Goal: Information Seeking & Learning: Check status

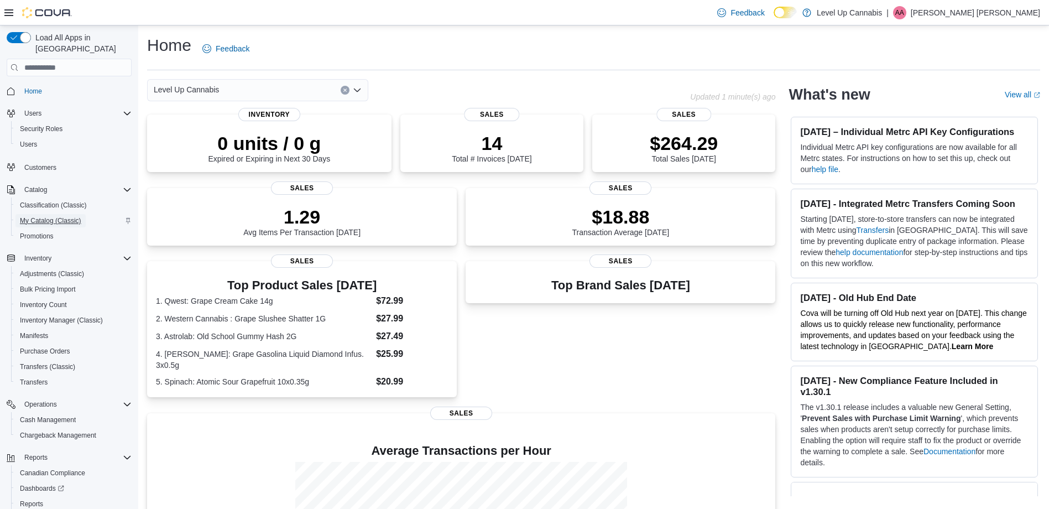
click at [64, 216] on span "My Catalog (Classic)" at bounding box center [50, 220] width 61 height 9
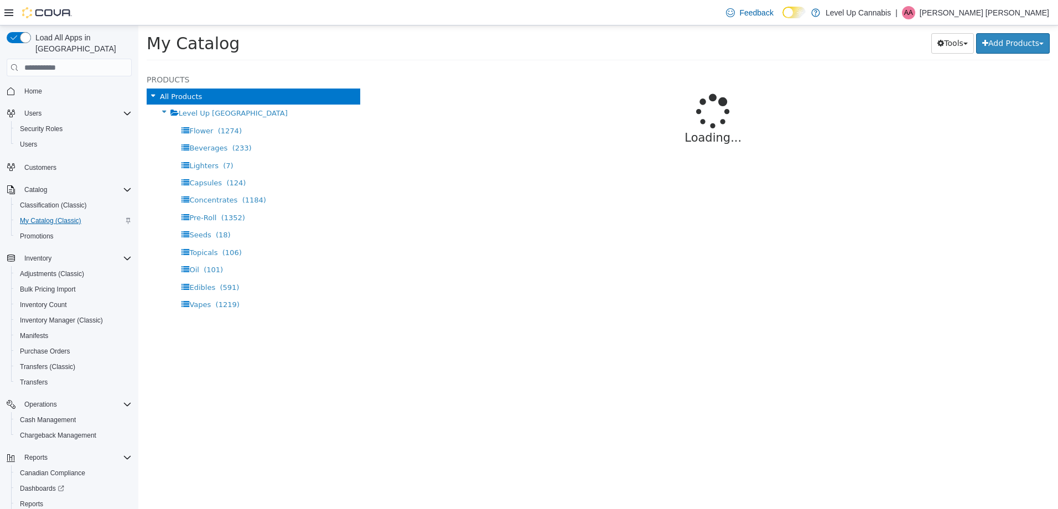
select select "**********"
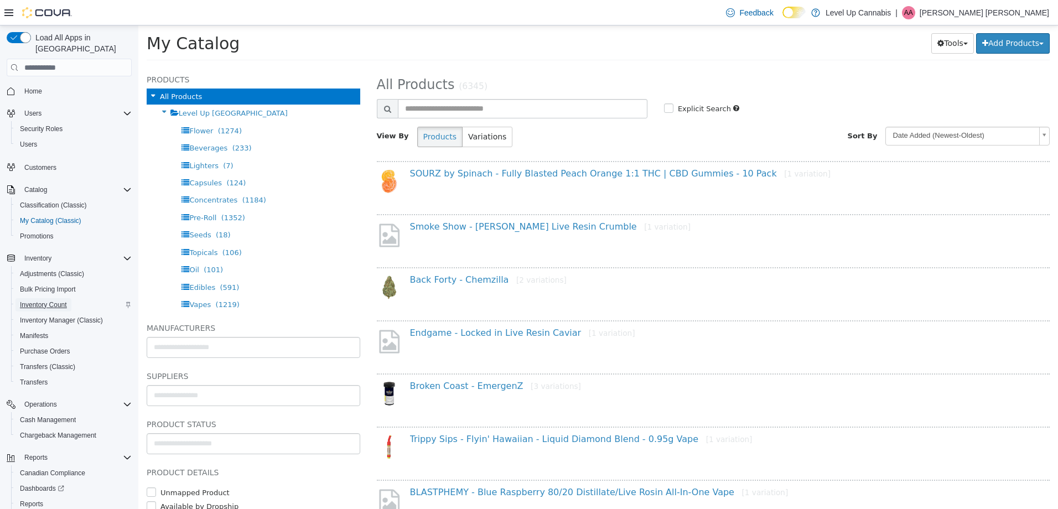
click at [33, 300] on span "Inventory Count" at bounding box center [43, 304] width 47 height 9
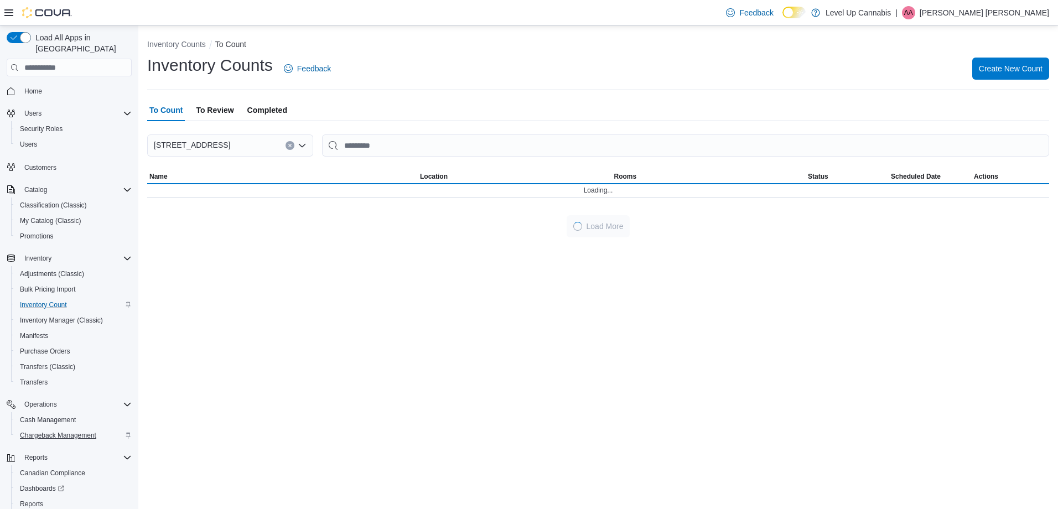
scroll to position [47, 0]
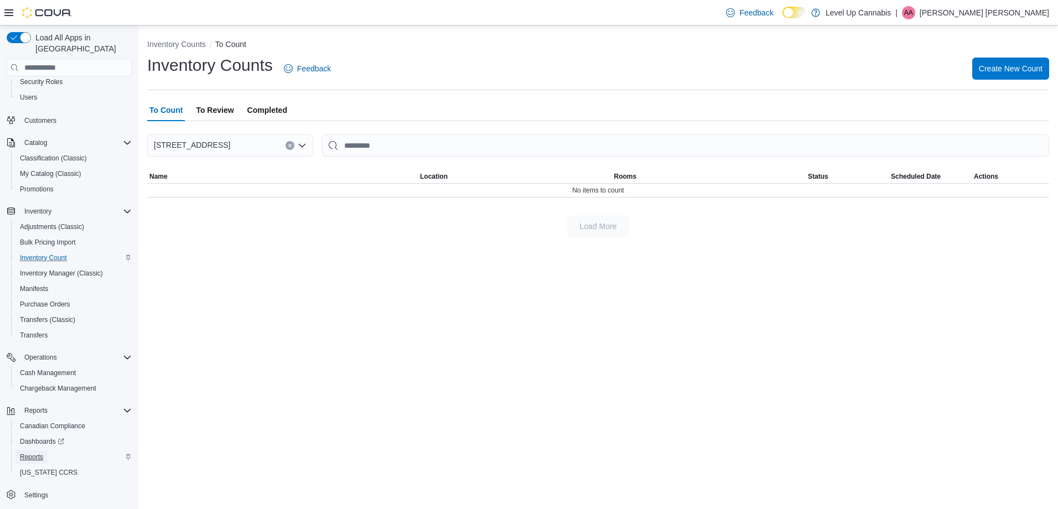
click at [43, 453] on span "Reports" at bounding box center [31, 457] width 23 height 9
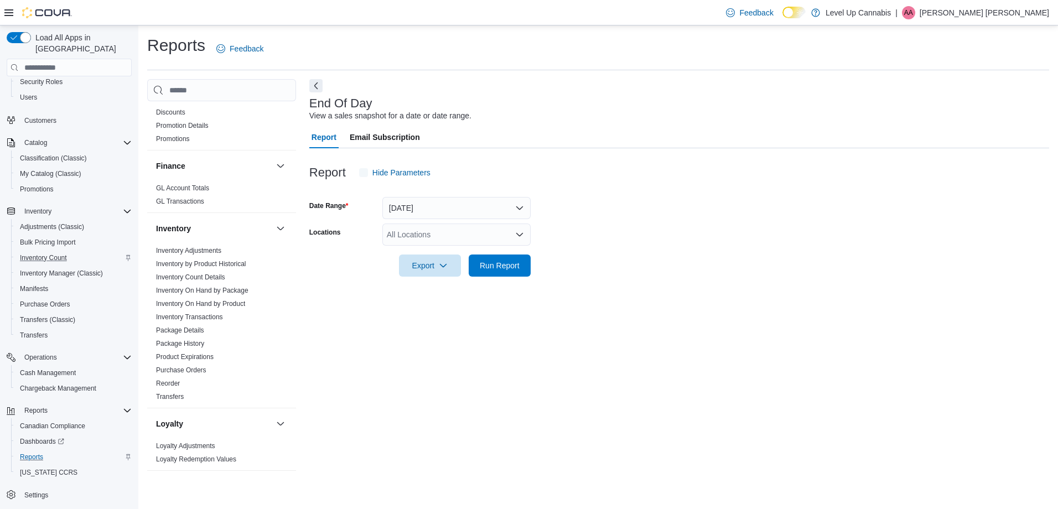
scroll to position [387, 0]
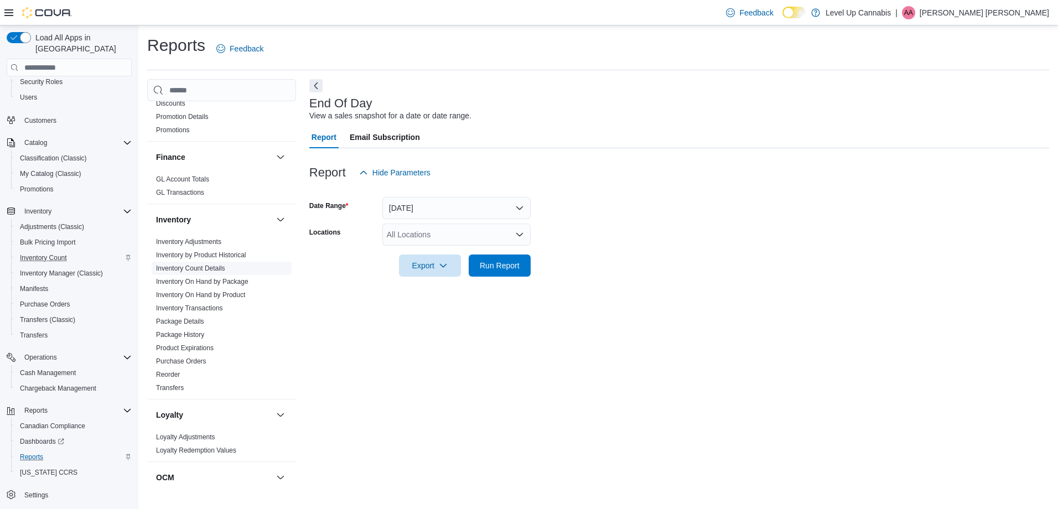
click at [210, 264] on link "Inventory Count Details" at bounding box center [190, 268] width 69 height 8
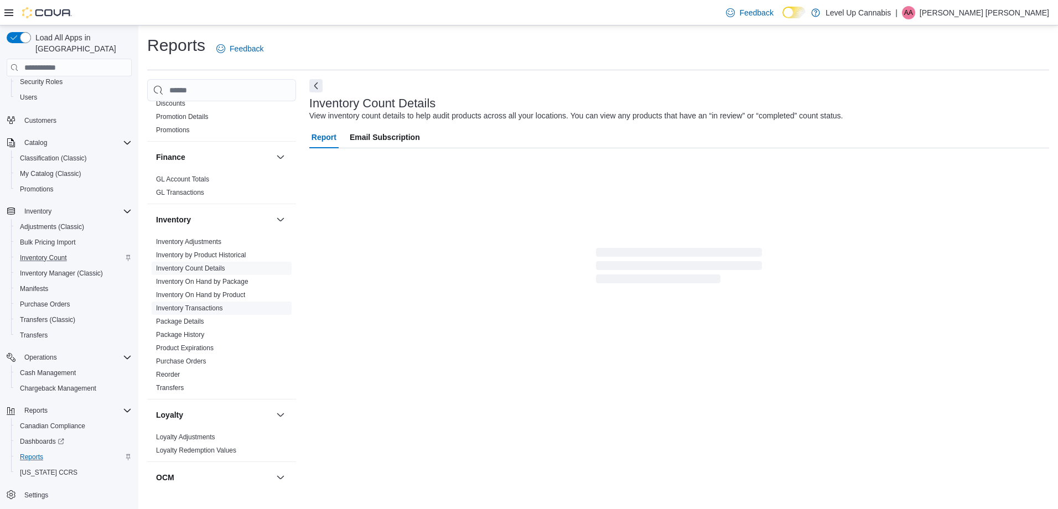
click at [220, 302] on span "Inventory Transactions" at bounding box center [222, 308] width 140 height 13
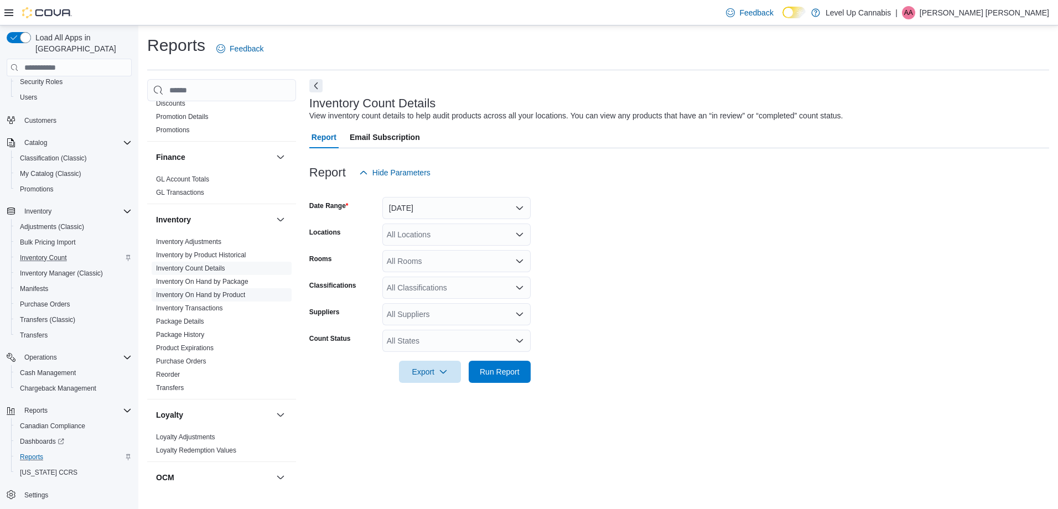
click at [220, 291] on span "Inventory On Hand by Product" at bounding box center [222, 294] width 140 height 13
click at [221, 291] on link "Inventory On Hand by Product" at bounding box center [200, 295] width 89 height 8
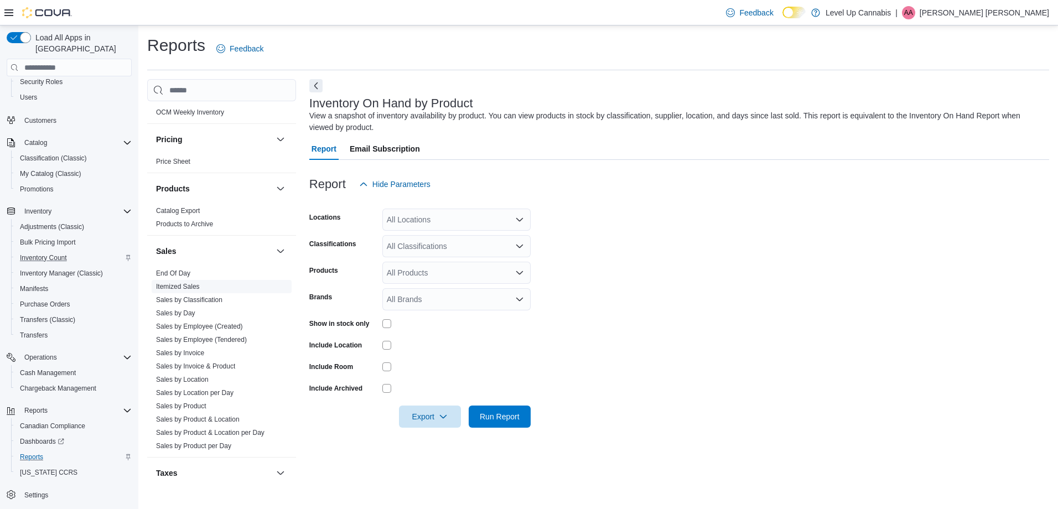
scroll to position [498, 0]
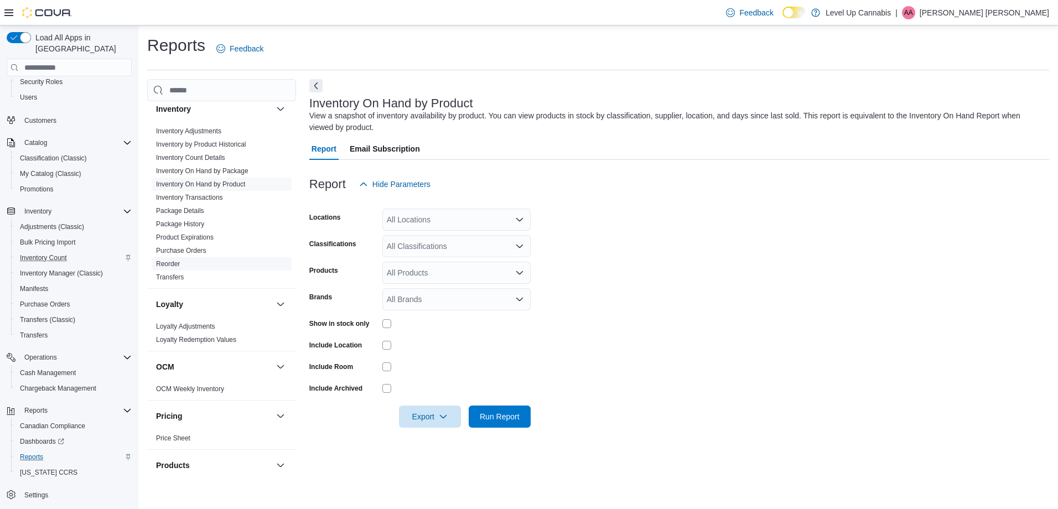
click at [179, 260] on link "Reorder" at bounding box center [168, 264] width 24 height 8
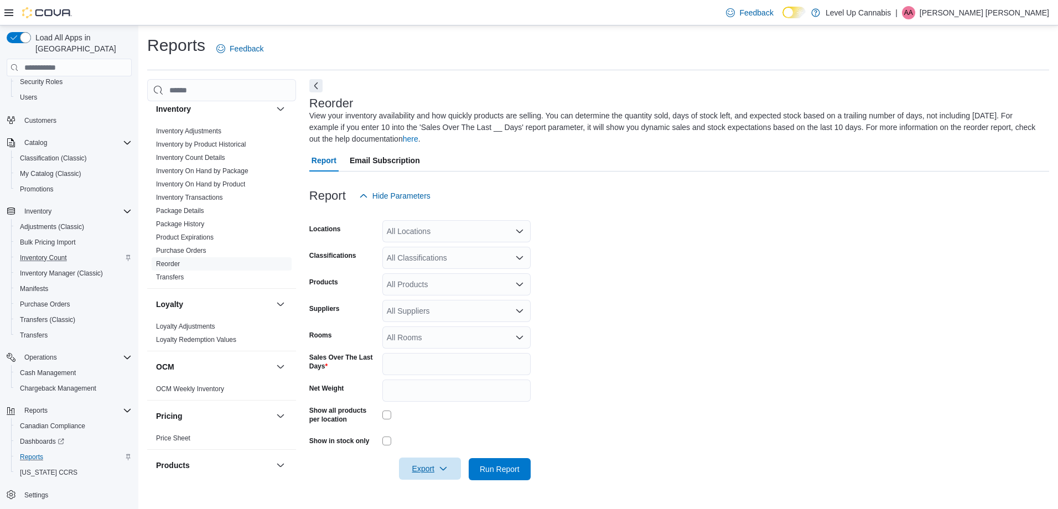
click at [430, 462] on span "Export" at bounding box center [430, 469] width 49 height 22
click at [443, 402] on span "Export to Excel" at bounding box center [432, 402] width 50 height 9
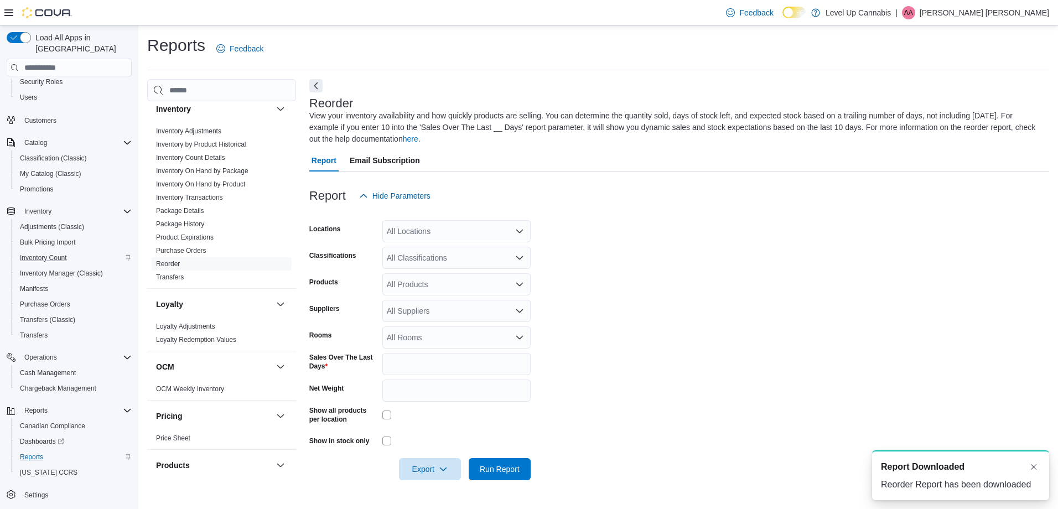
click at [702, 285] on form "Locations All Locations Classifications All Classifications Products All Produc…" at bounding box center [679, 343] width 740 height 273
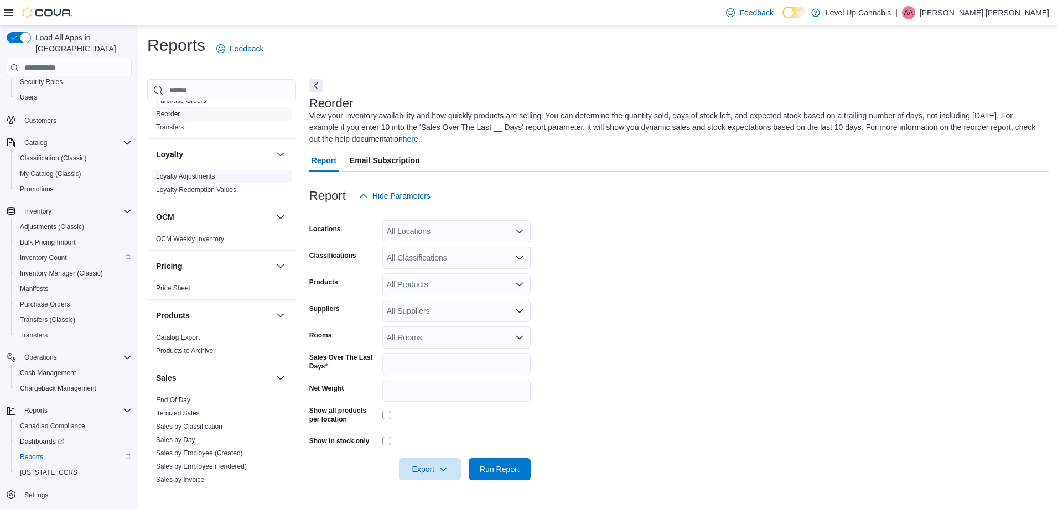
scroll to position [537, 0]
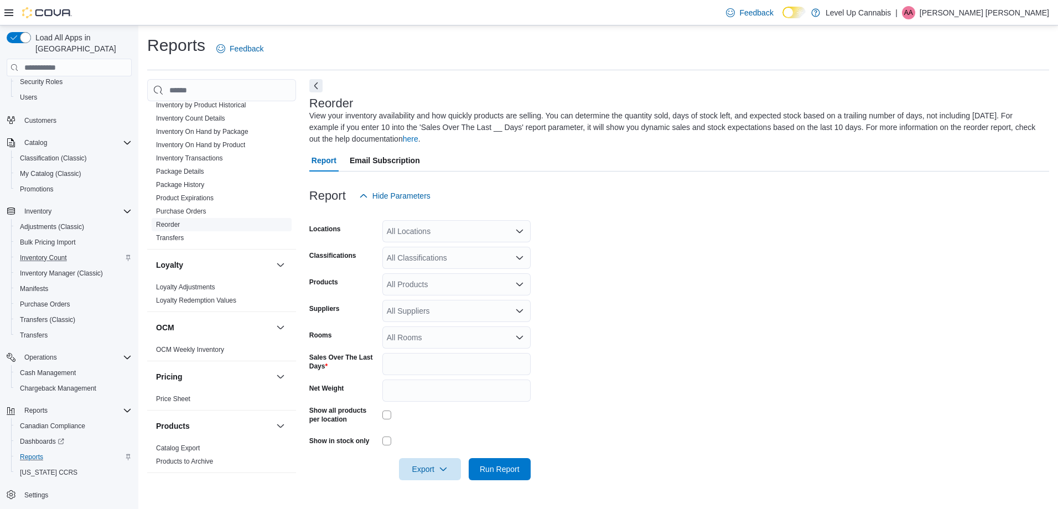
click at [185, 218] on span "Reorder" at bounding box center [222, 224] width 140 height 13
click at [177, 221] on link "Reorder" at bounding box center [168, 225] width 24 height 8
click at [438, 463] on span "Export" at bounding box center [430, 469] width 49 height 22
click at [562, 414] on form "Locations All Locations Classifications All Classifications Products All Produc…" at bounding box center [679, 343] width 740 height 273
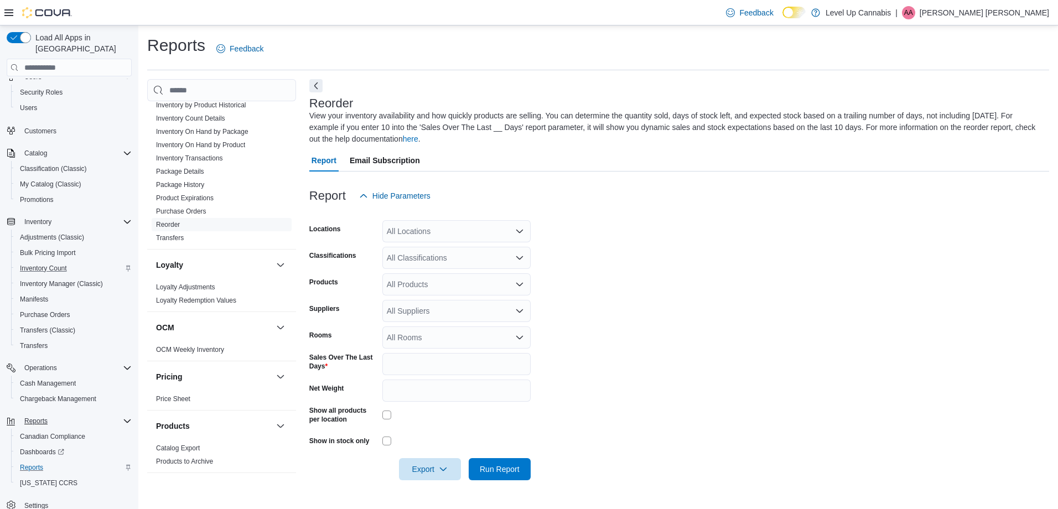
scroll to position [47, 0]
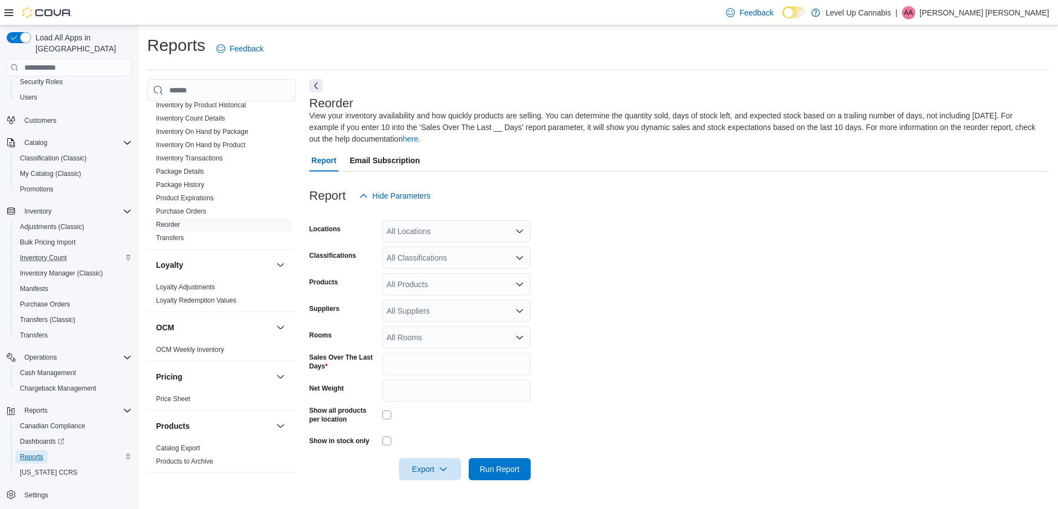
click at [38, 453] on span "Reports" at bounding box center [31, 457] width 23 height 9
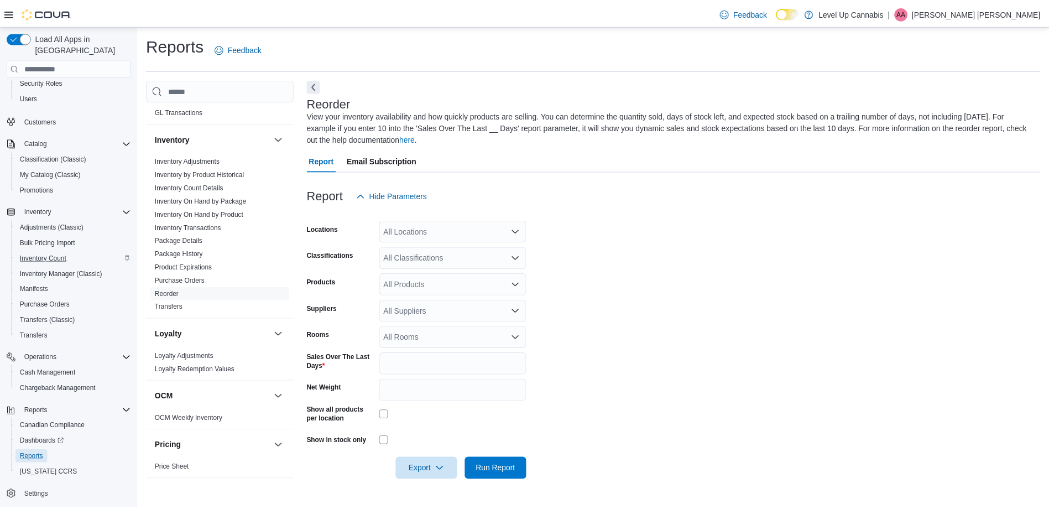
scroll to position [316, 0]
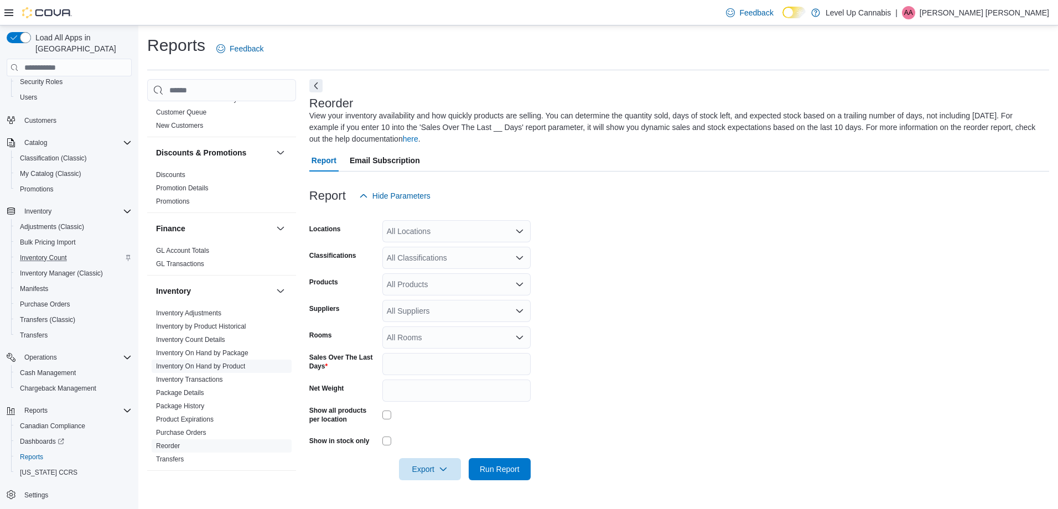
click at [220, 362] on link "Inventory On Hand by Product" at bounding box center [200, 366] width 89 height 8
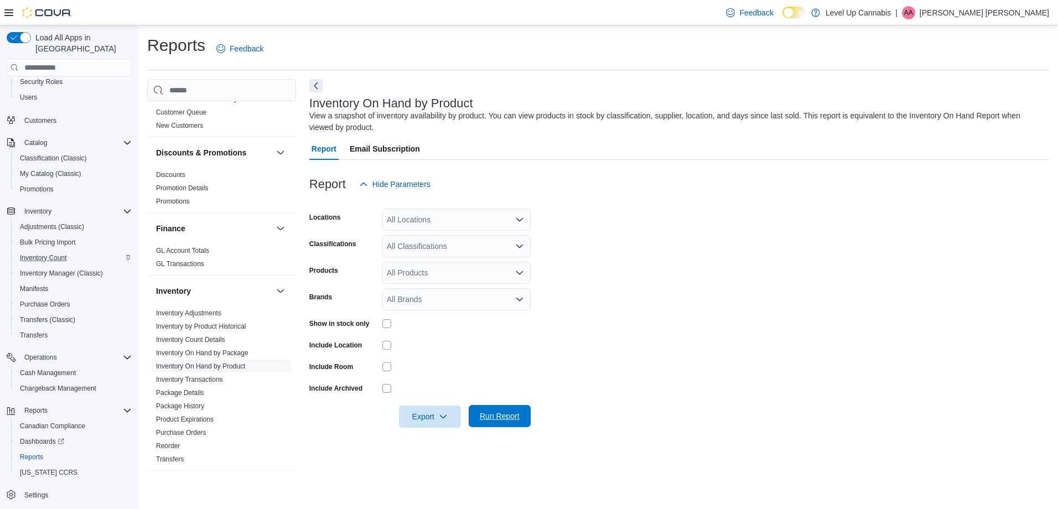
click at [502, 419] on span "Run Report" at bounding box center [500, 415] width 40 height 11
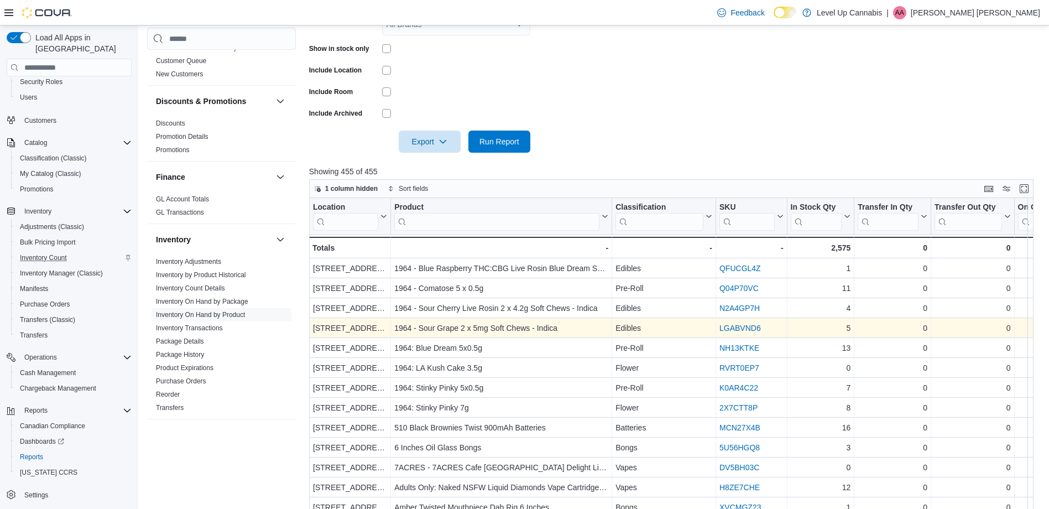
scroll to position [277, 0]
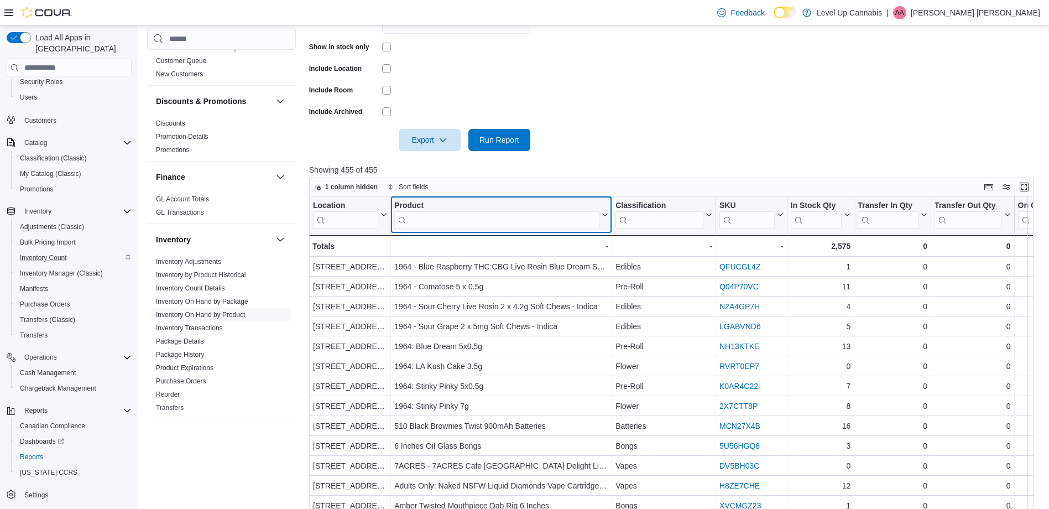
click at [469, 222] on input "search" at bounding box center [496, 220] width 205 height 18
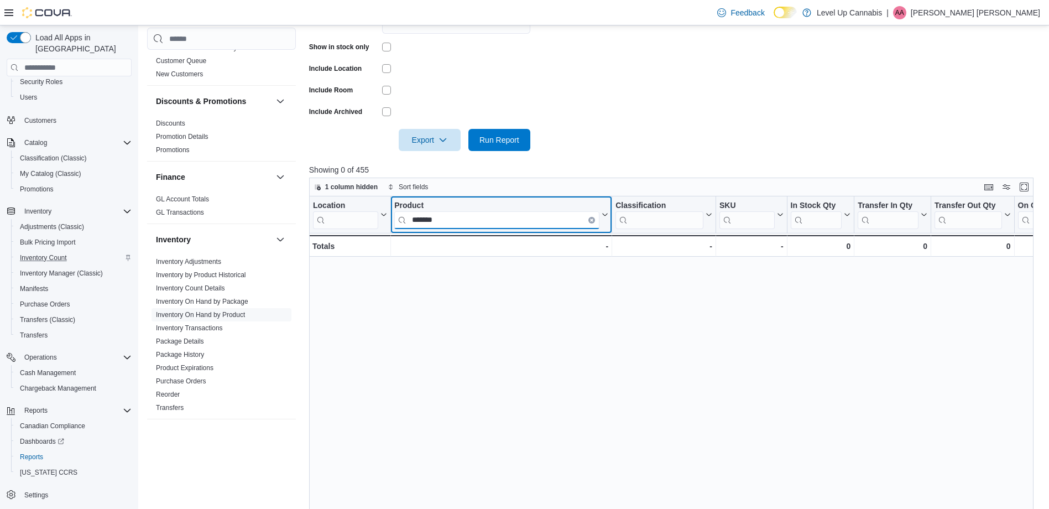
type input "*******"
drag, startPoint x: 455, startPoint y: 225, endPoint x: 391, endPoint y: 220, distance: 64.3
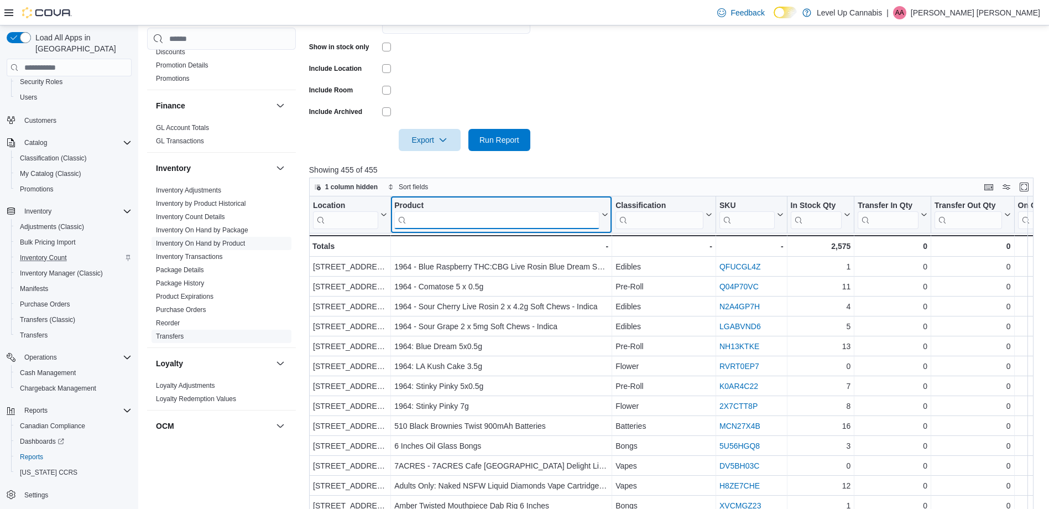
scroll to position [609, 0]
